Goal: Navigation & Orientation: Understand site structure

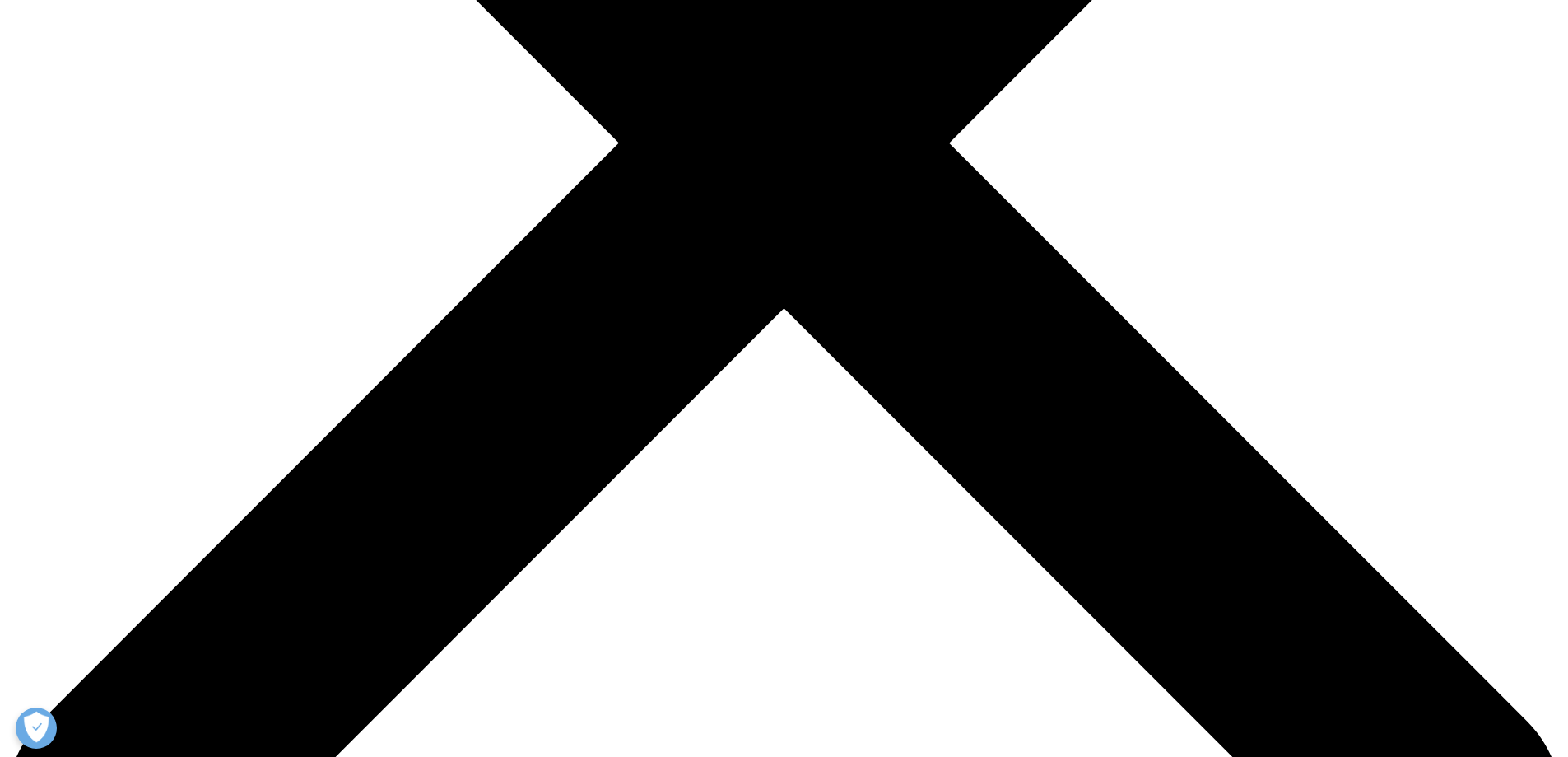
scroll to position [412, 0]
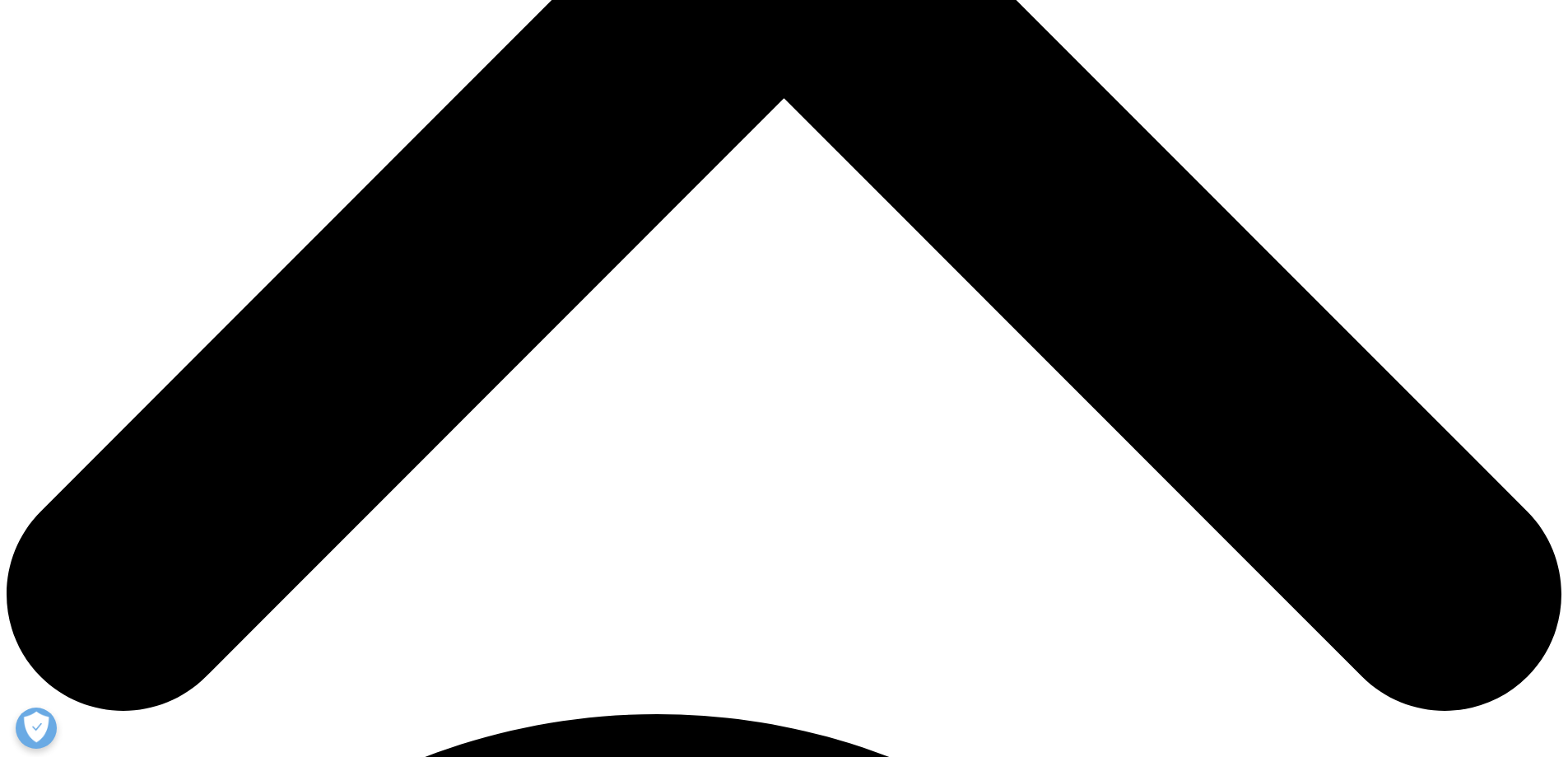
scroll to position [457, 0]
